Goal: Information Seeking & Learning: Learn about a topic

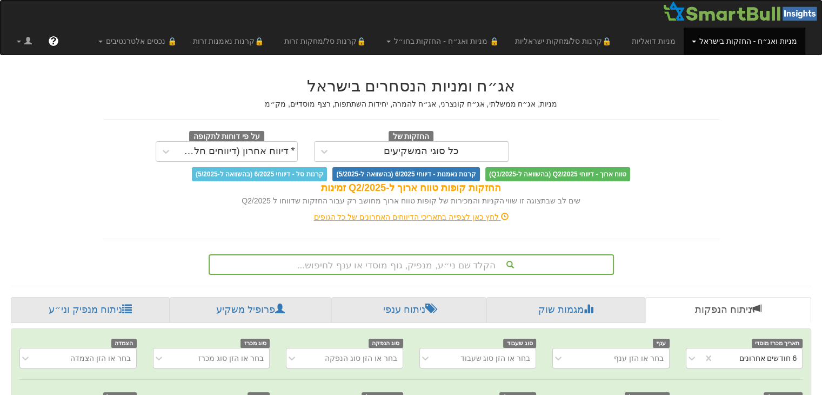
click at [469, 260] on div "הקלד שם ני״ע, מנפיק, גוף מוסדי או ענף לחיפוש..." at bounding box center [411, 264] width 405 height 21
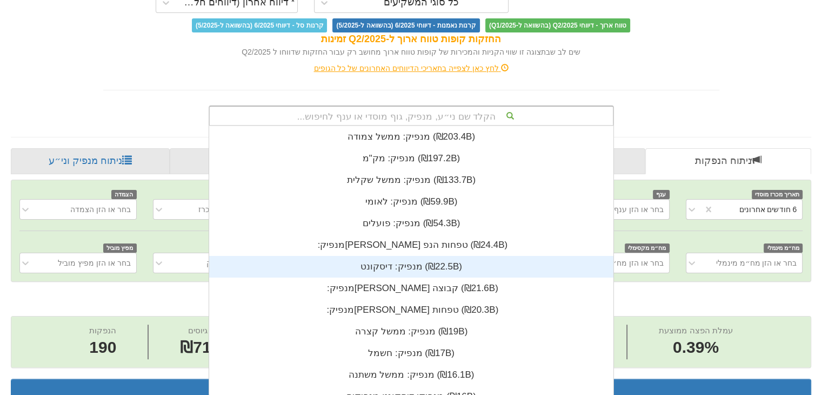
scroll to position [0, 2177]
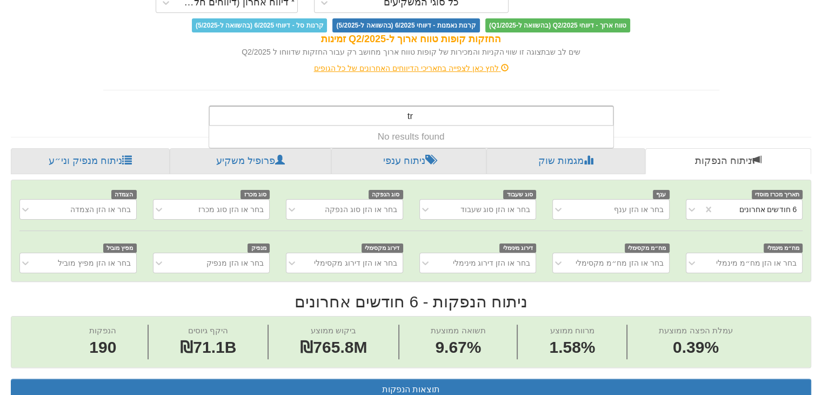
type input "t"
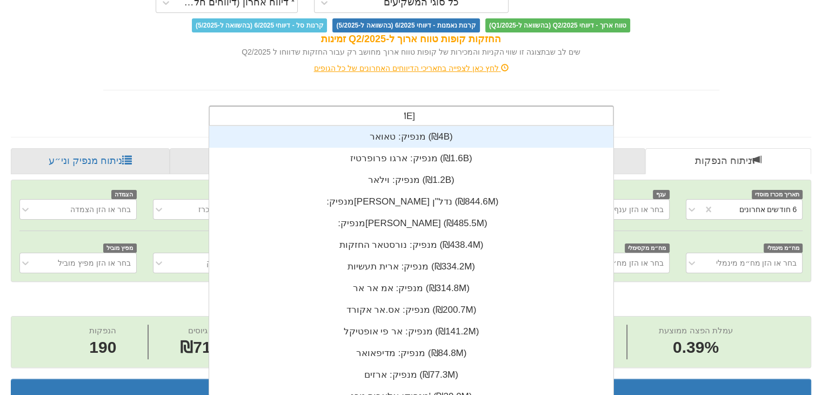
scroll to position [43, 0]
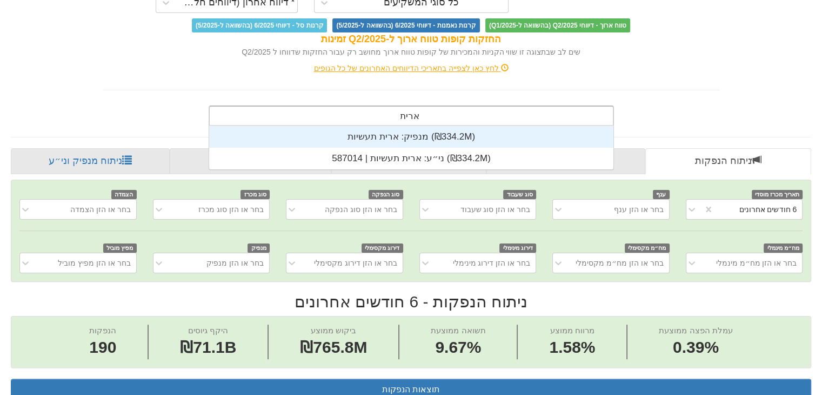
type input "ארית"
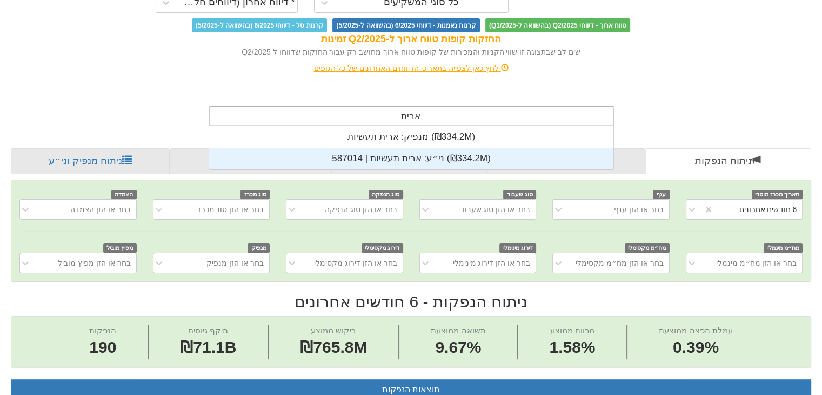
click at [434, 158] on div "ני״ע: ‏ארית תעשיות | 587014 ‎(₪334.2M)‎" at bounding box center [411, 159] width 404 height 22
